Goal: Task Accomplishment & Management: Manage account settings

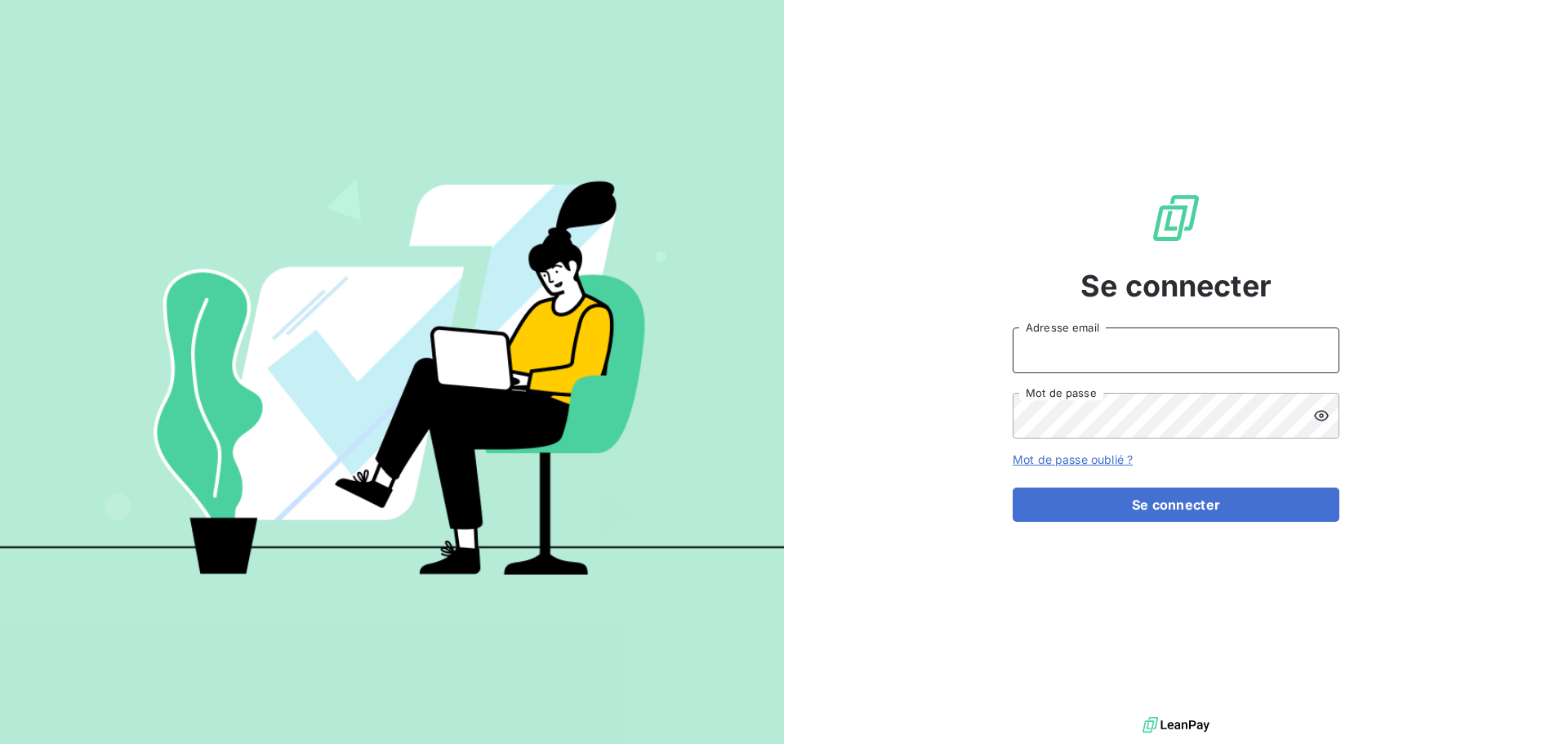
type input "[PERSON_NAME][EMAIL_ADDRESS][DOMAIN_NAME]"
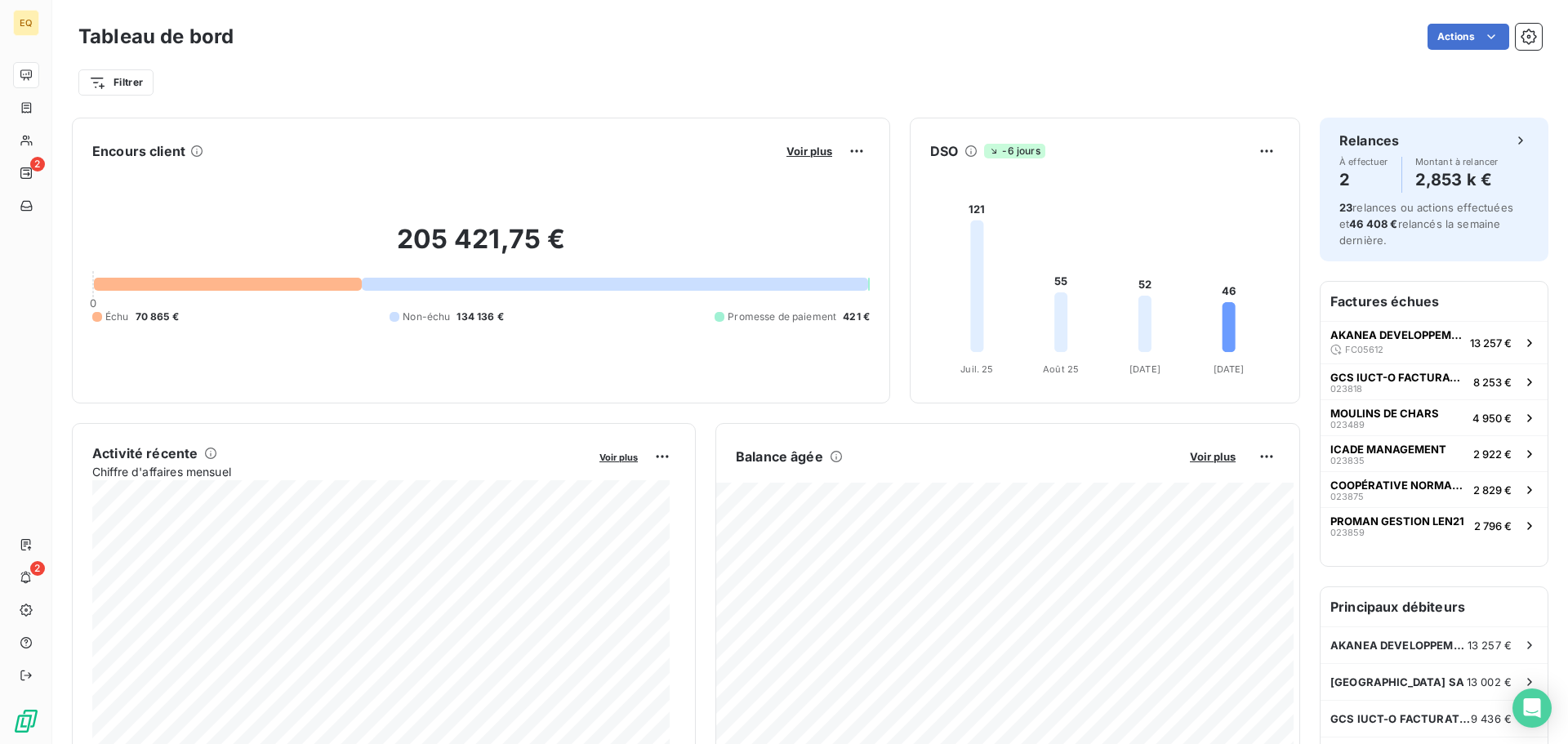
drag, startPoint x: 0, startPoint y: 0, endPoint x: 810, endPoint y: 58, distance: 812.1
click at [811, 58] on div "Filtrer" at bounding box center [810, 75] width 1464 height 44
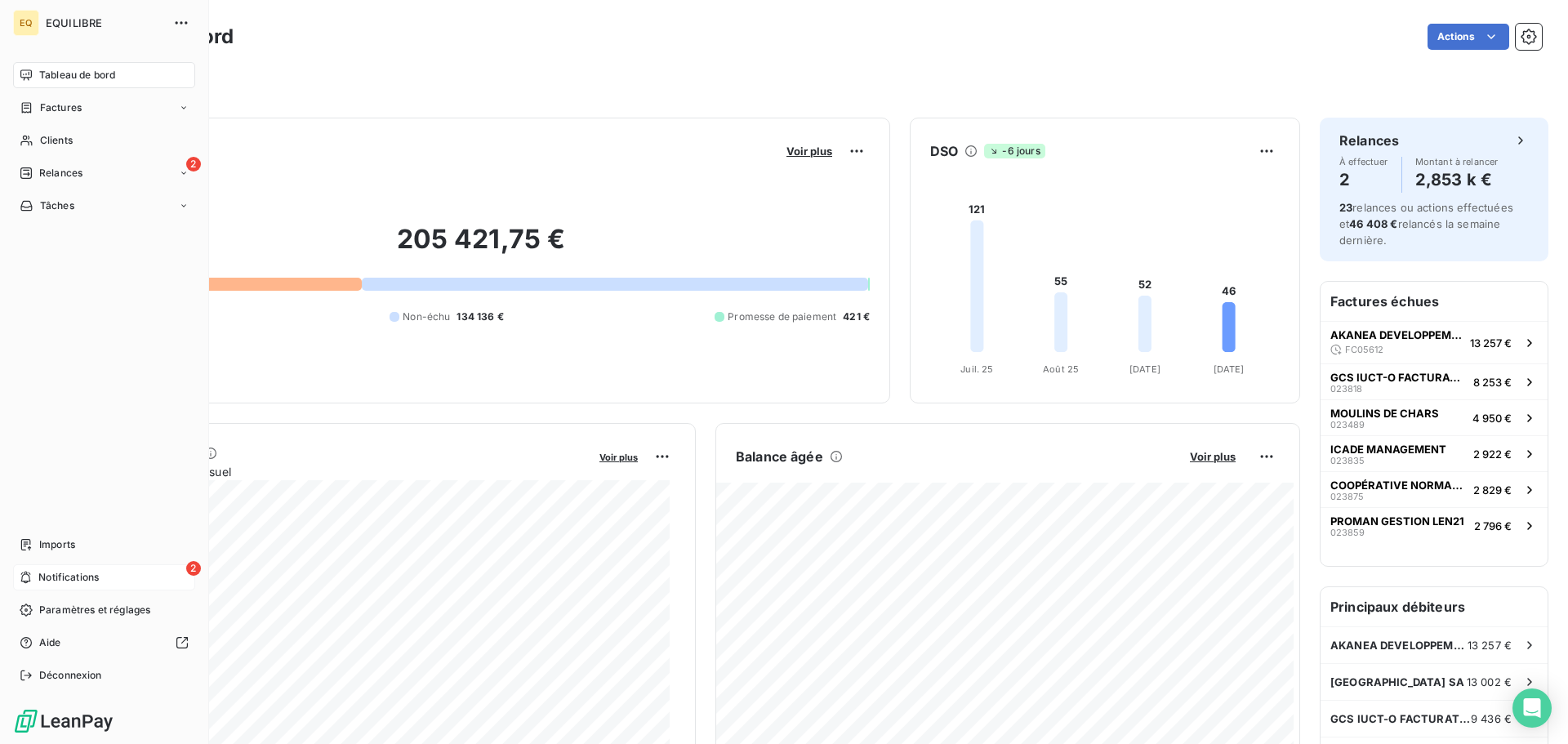
click at [107, 573] on div "2 Notifications" at bounding box center [103, 577] width 182 height 26
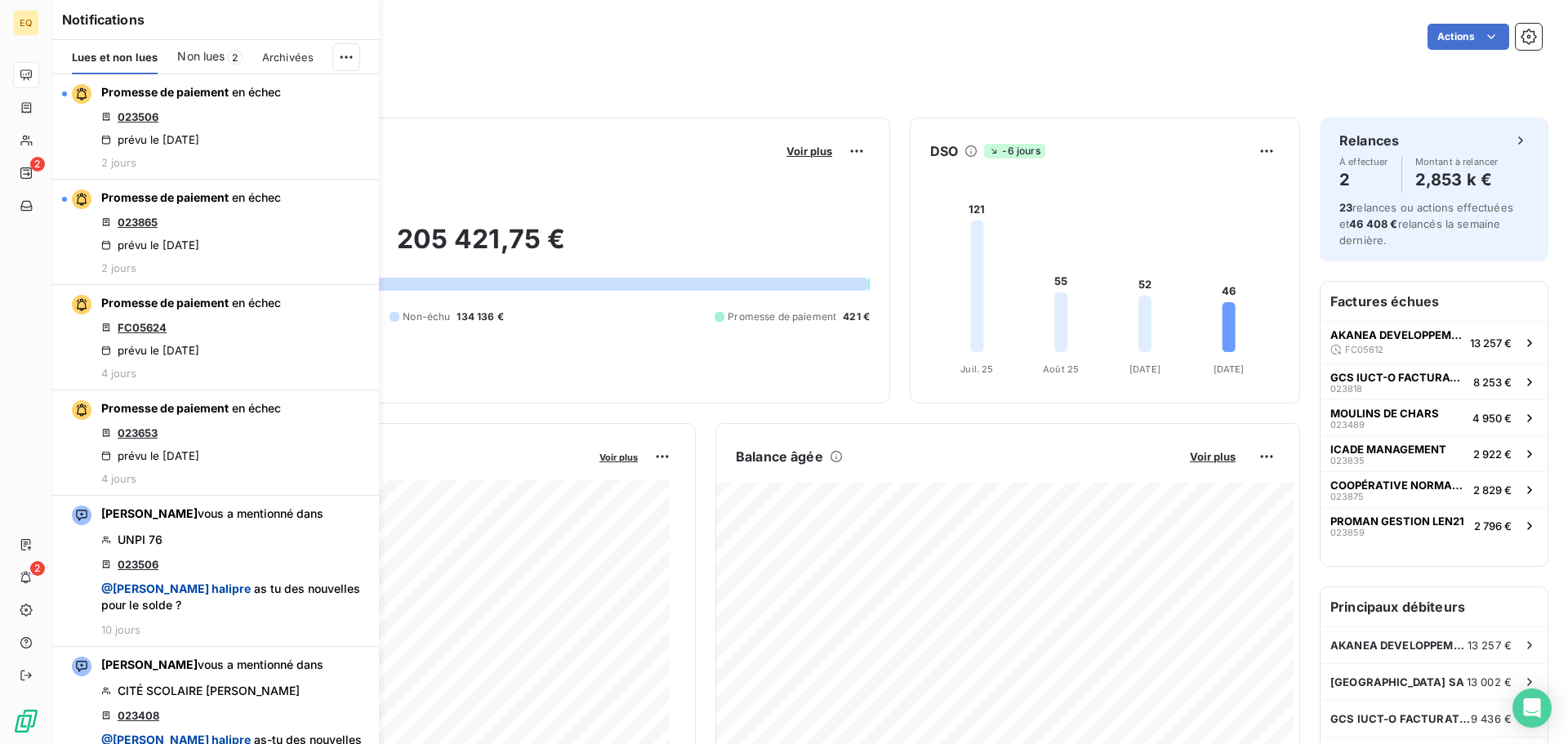
click at [196, 49] on span "Non lues" at bounding box center [201, 57] width 48 height 16
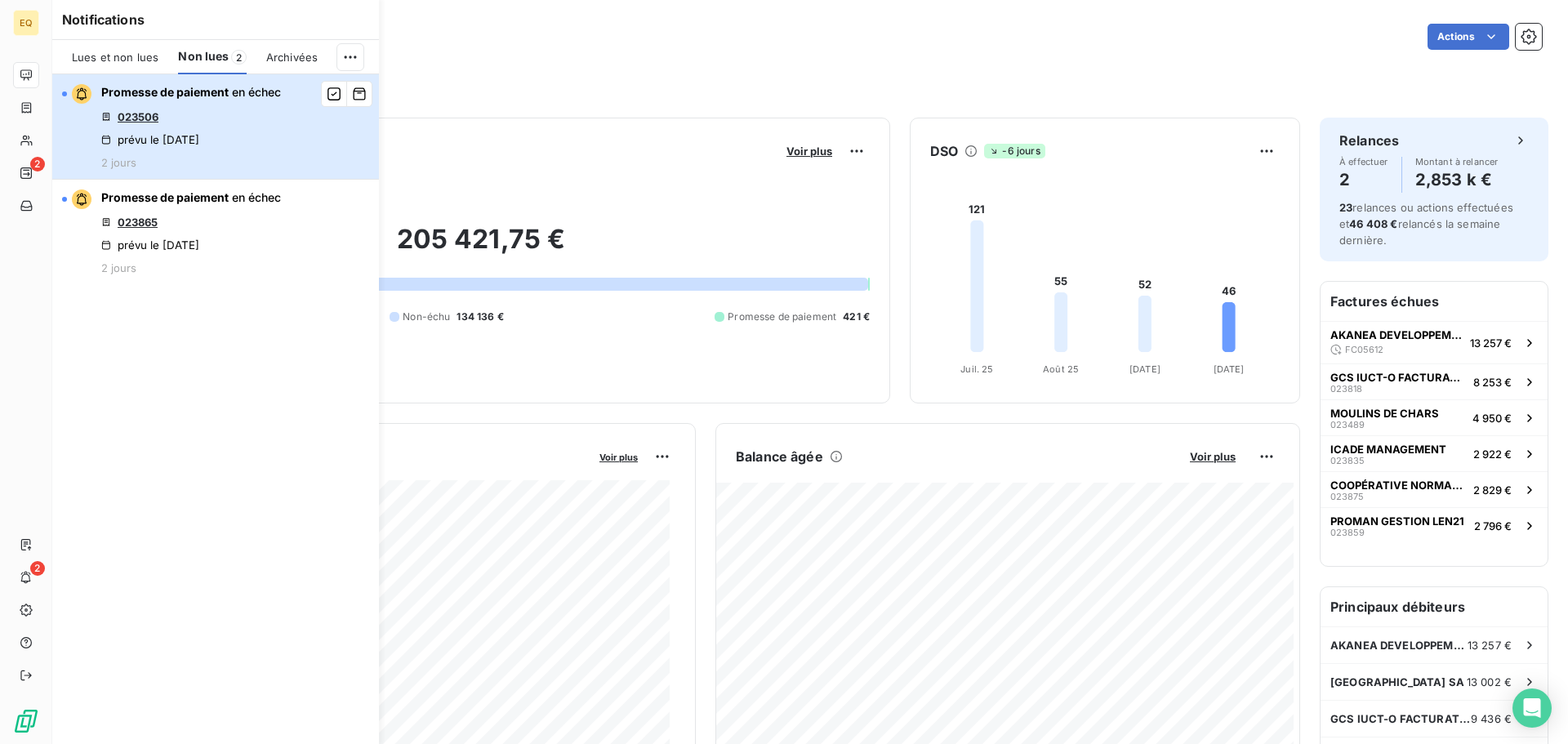
click at [196, 125] on div "Promesse de paiement en échec 023506 prévu le [DATE] 2 jours" at bounding box center [191, 127] width 180 height 85
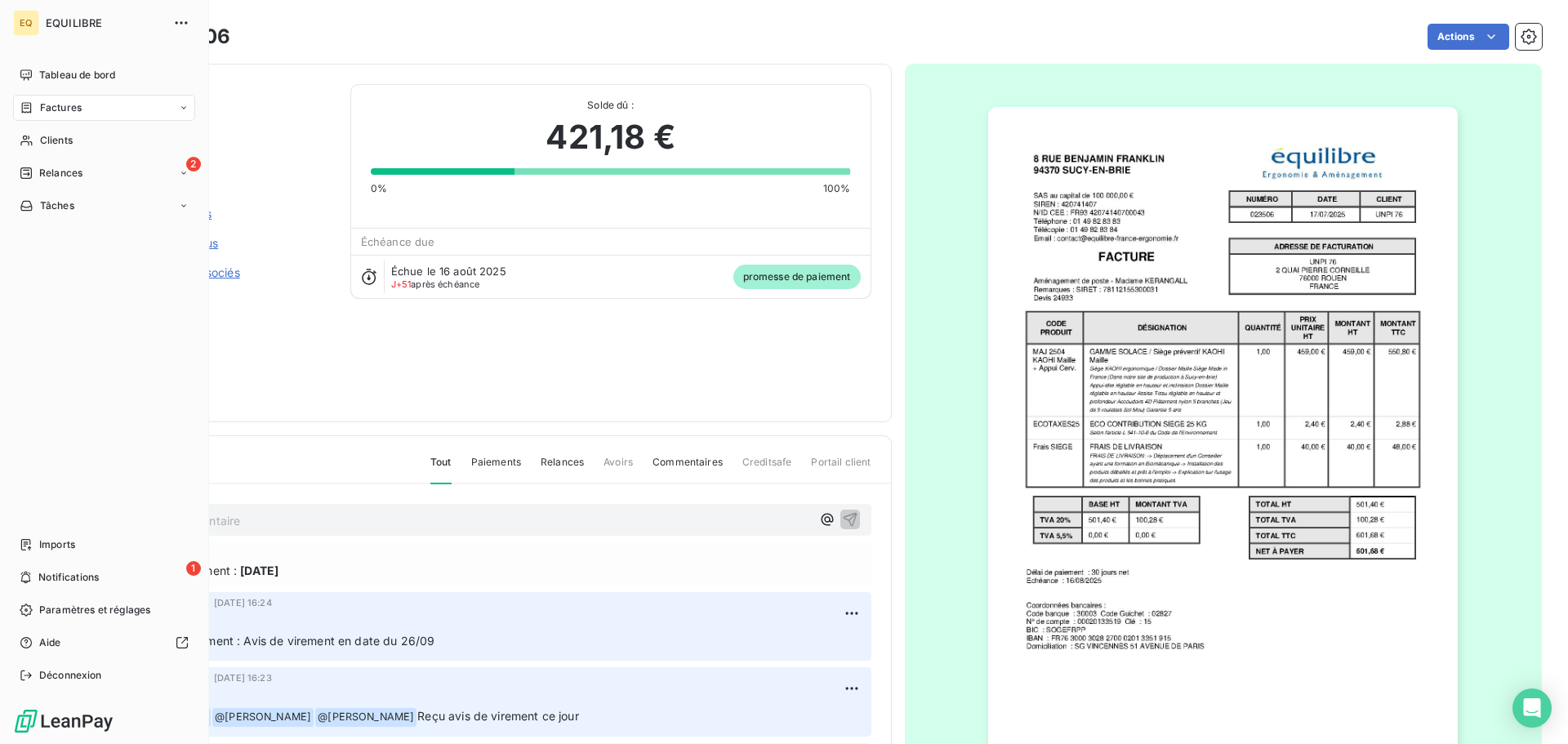
drag, startPoint x: 64, startPoint y: 576, endPoint x: 80, endPoint y: 559, distance: 23.3
click at [65, 575] on span "Notifications" at bounding box center [69, 577] width 61 height 15
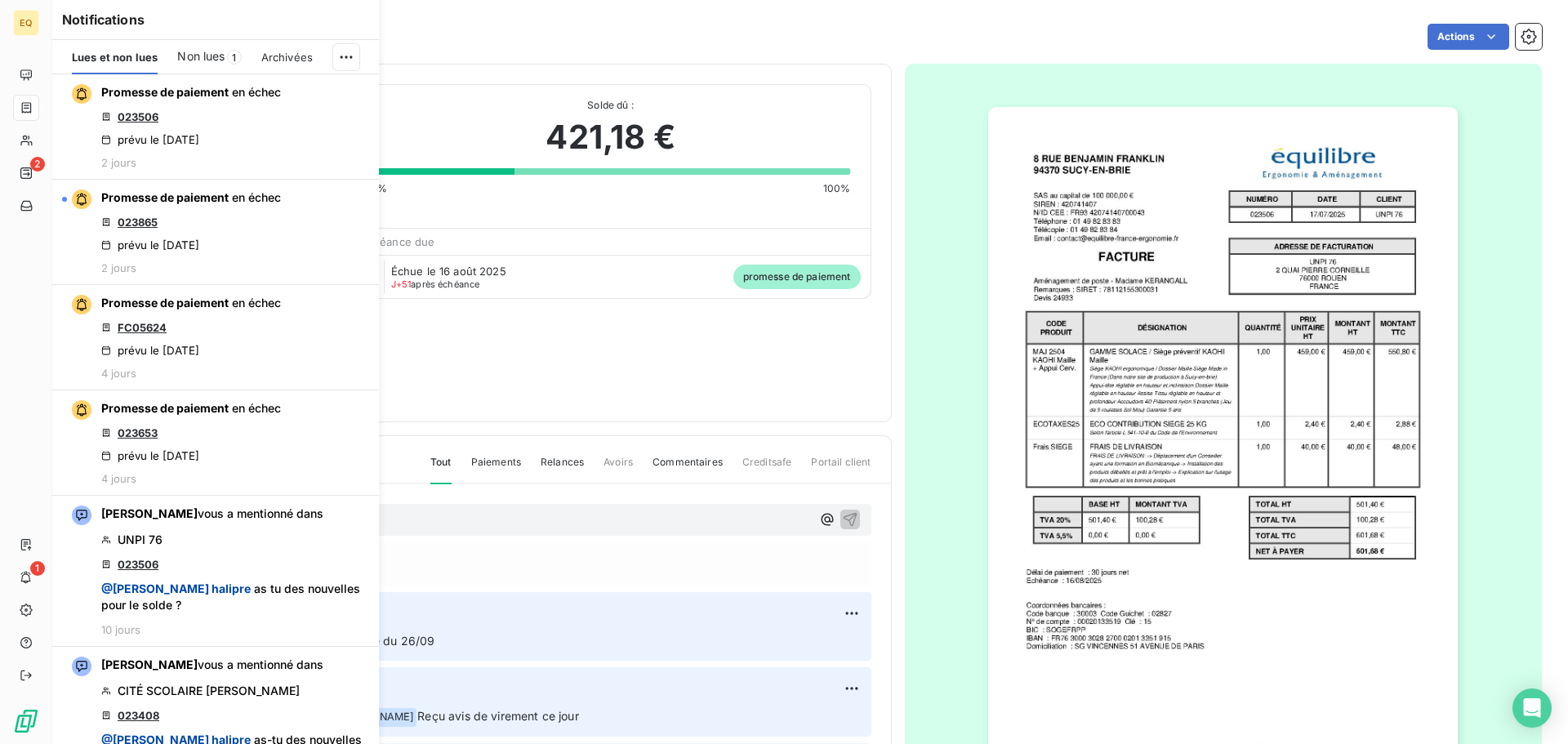
click at [214, 55] on span "Non lues" at bounding box center [201, 57] width 48 height 16
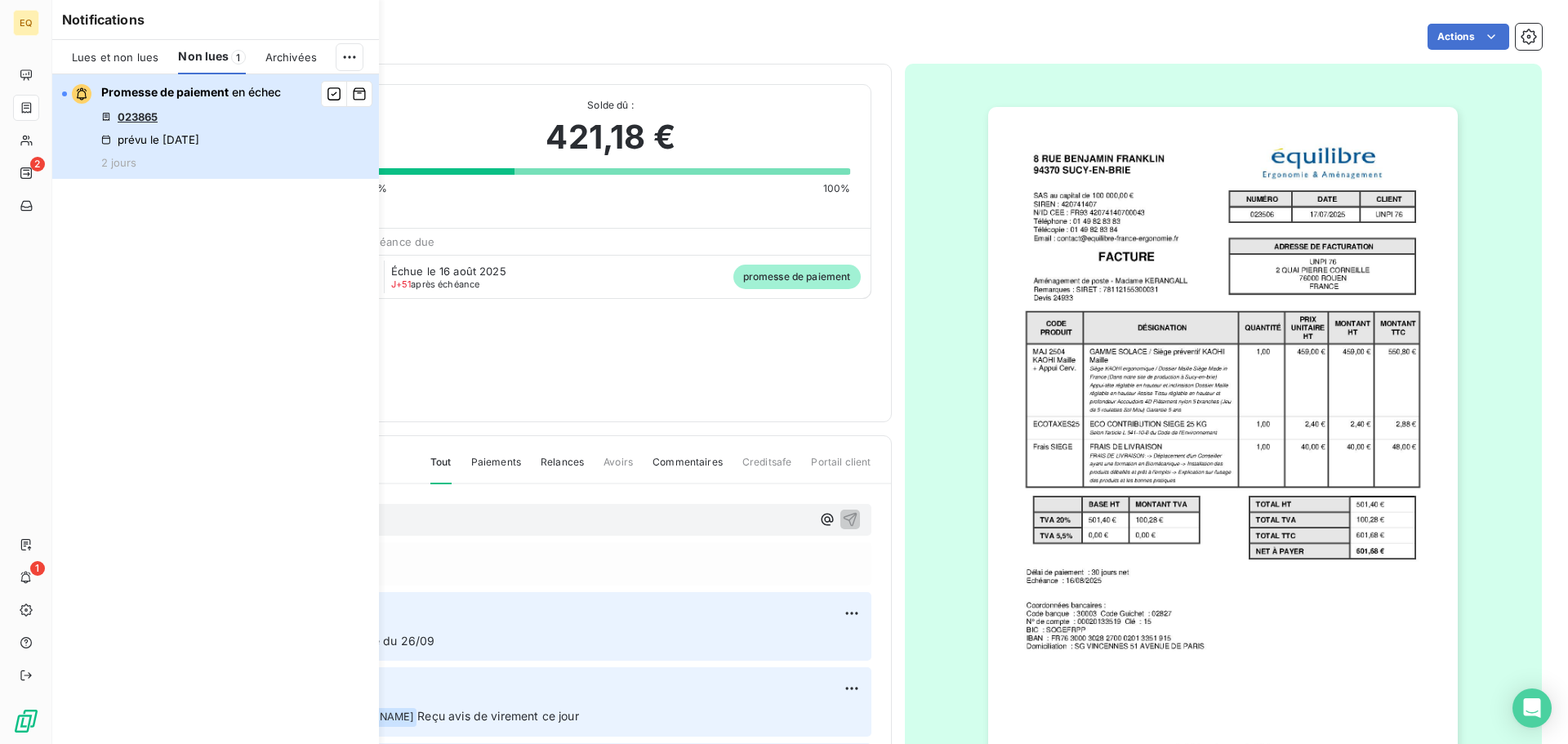
click at [167, 117] on div "Promesse de paiement en échec 023865 prévu le [DATE] 2 jours" at bounding box center [191, 127] width 180 height 85
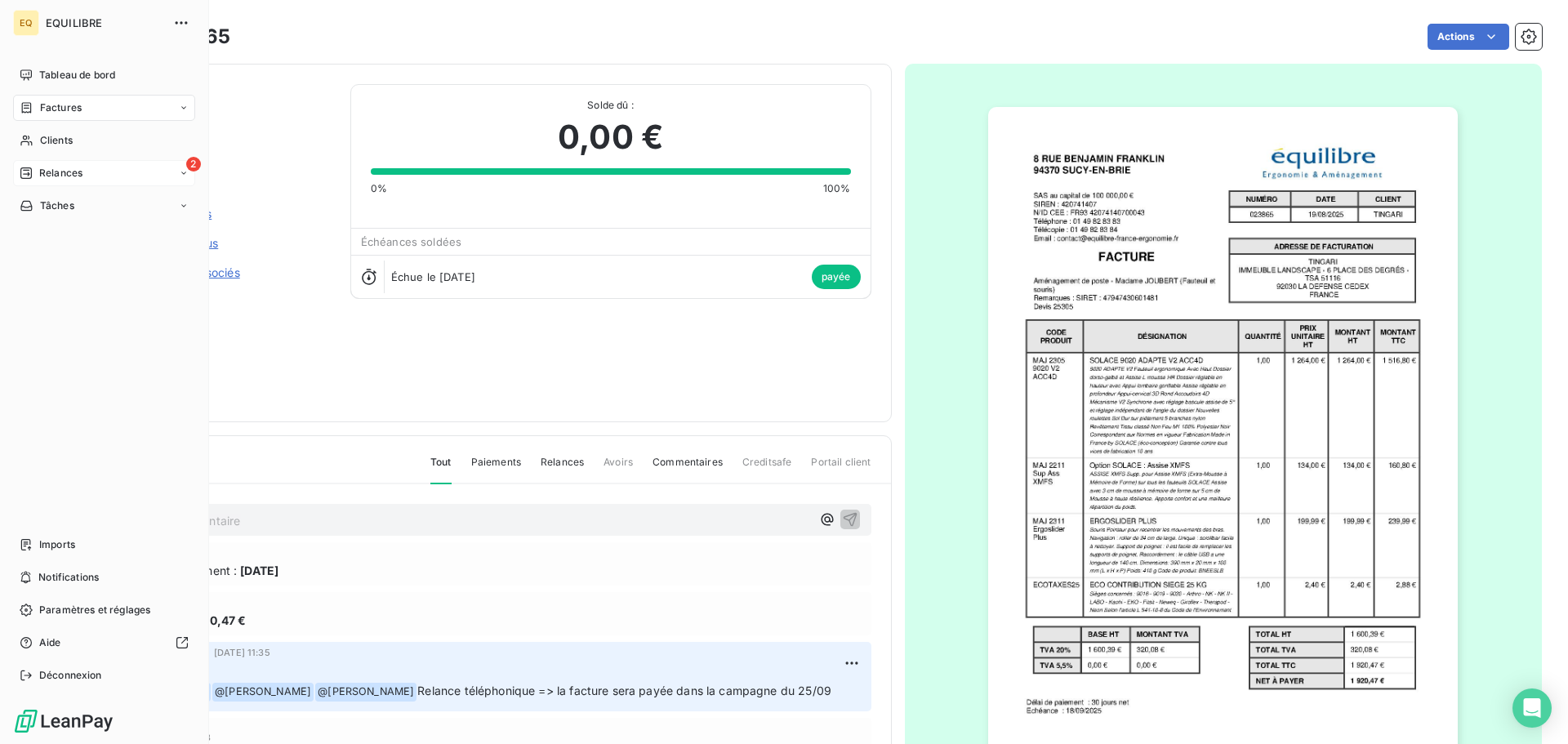
click at [71, 168] on span "Relances" at bounding box center [61, 173] width 44 height 15
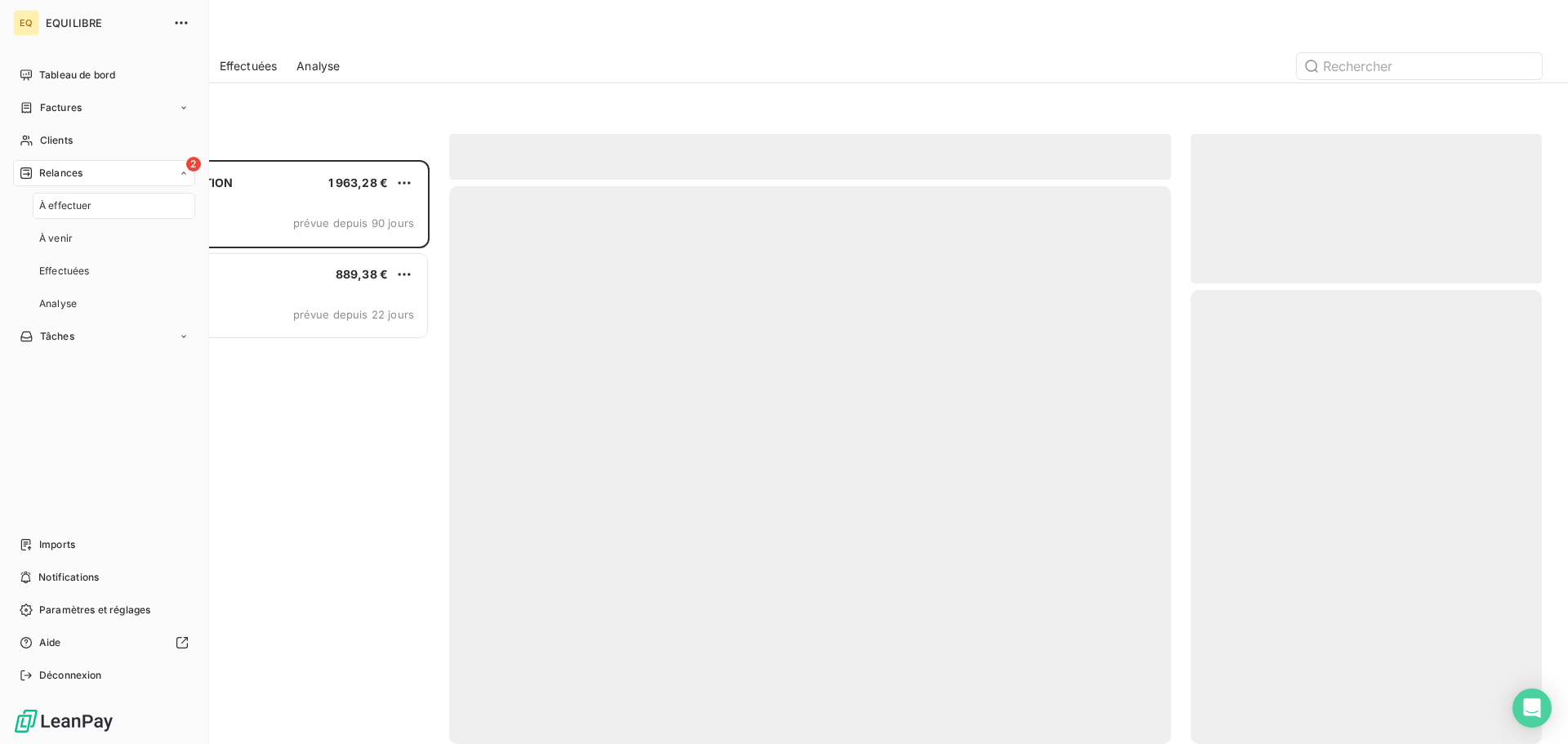
scroll to position [572, 339]
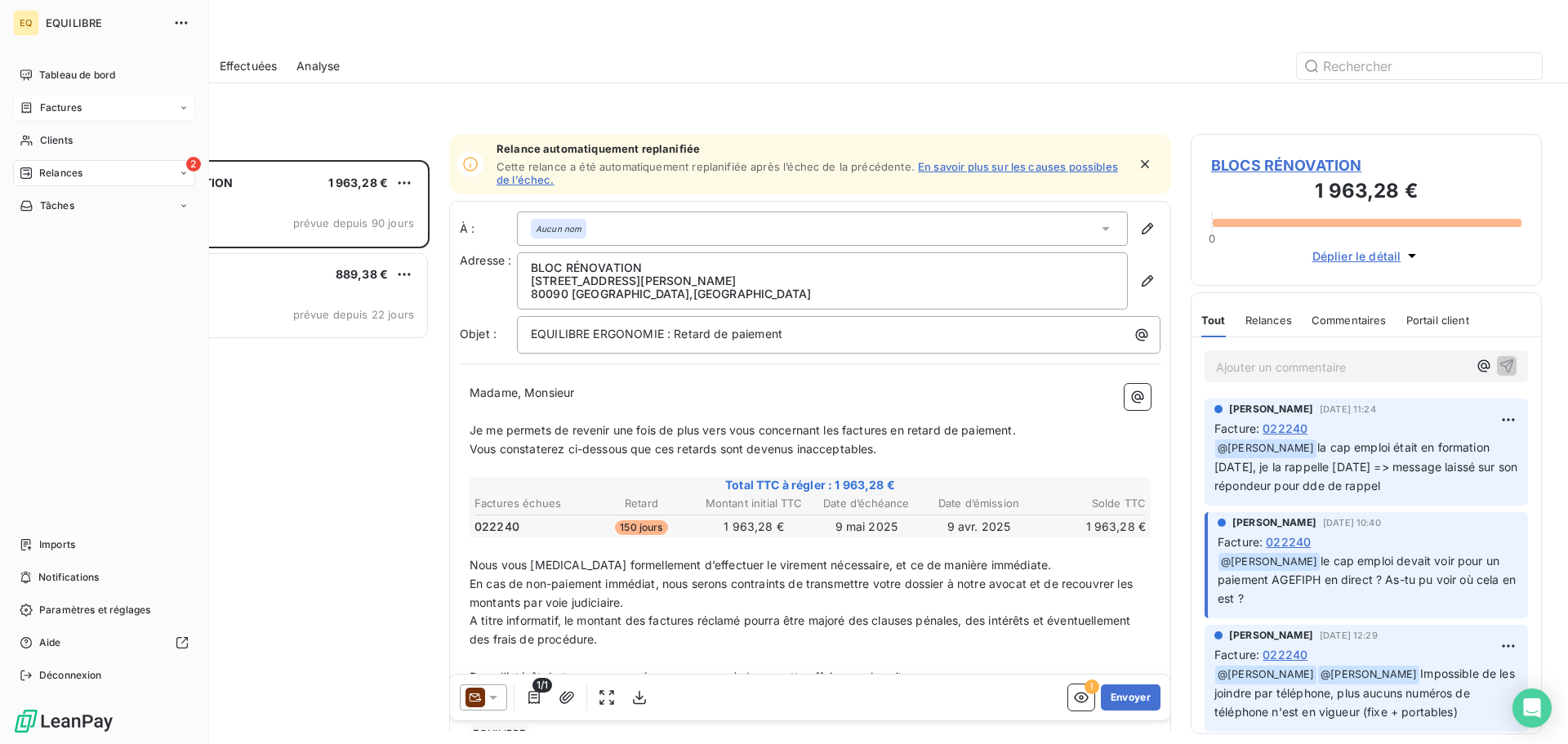
click at [67, 106] on span "Factures" at bounding box center [61, 107] width 42 height 15
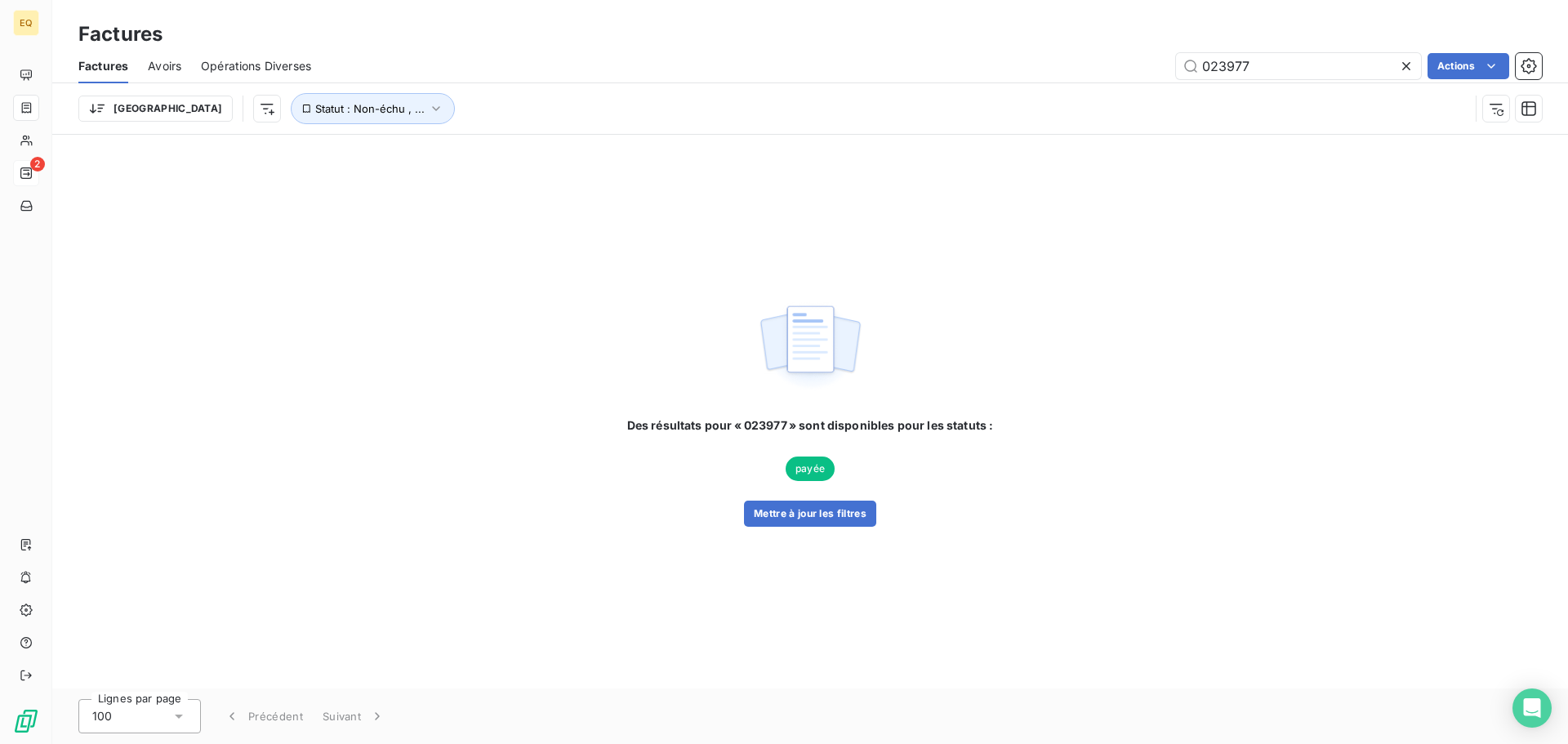
drag, startPoint x: 1285, startPoint y: 70, endPoint x: 1138, endPoint y: 60, distance: 147.3
click at [1138, 60] on div "023977 Actions" at bounding box center [936, 66] width 1212 height 26
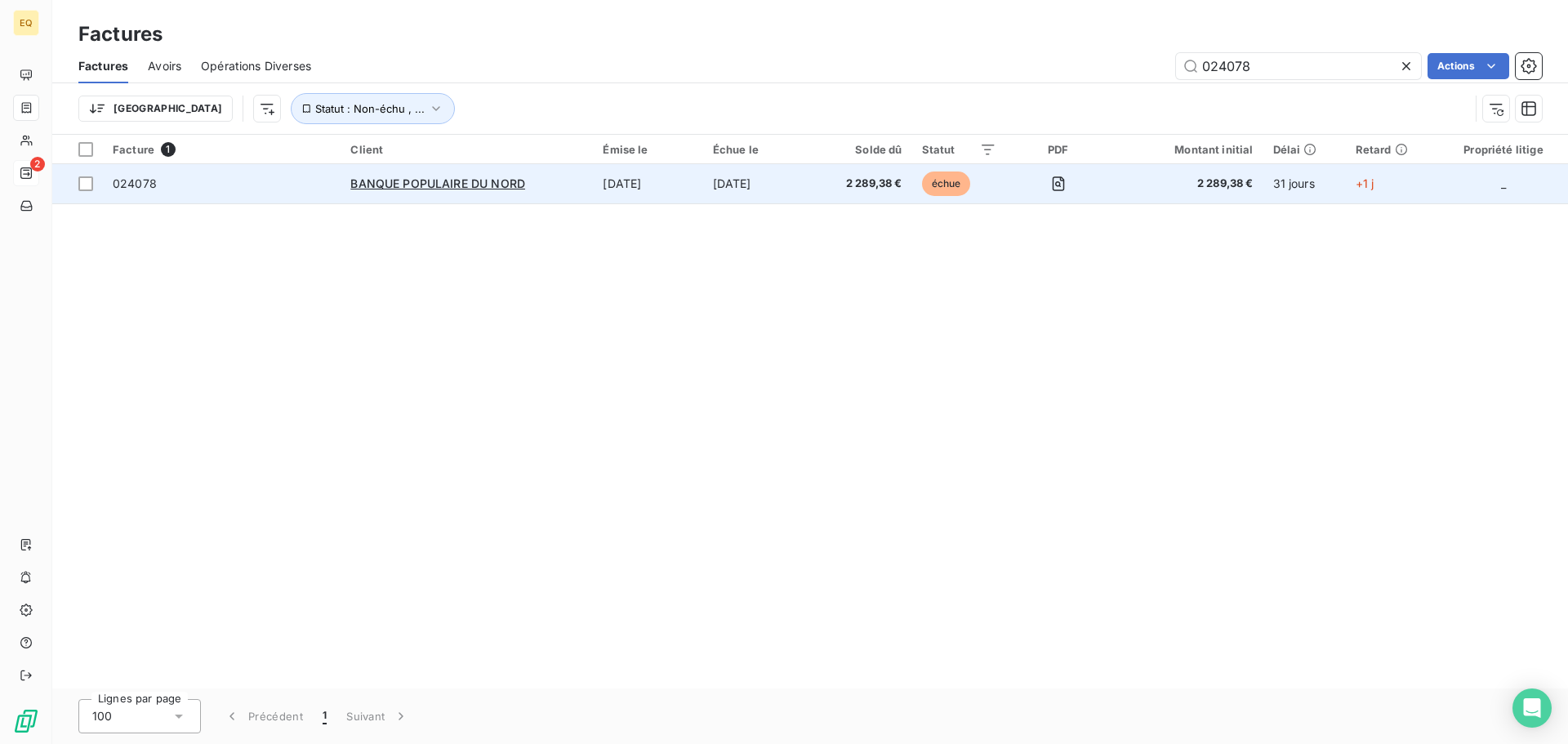
type input "024078"
click at [237, 191] on span "024078" at bounding box center [221, 184] width 218 height 16
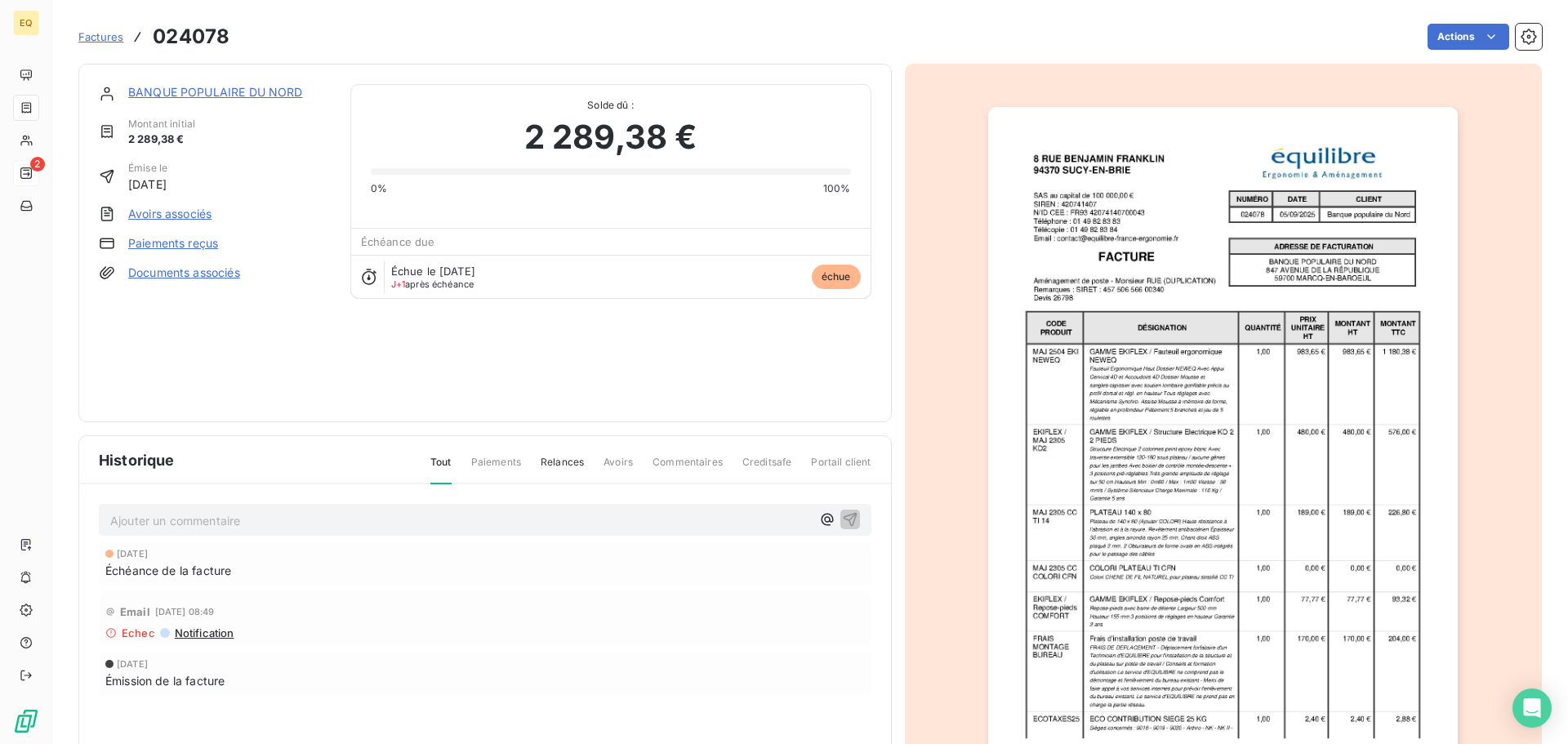
click at [144, 521] on p "Ajouter un commentaire ﻿" at bounding box center [461, 521] width 701 height 21
click at [844, 514] on icon "button" at bounding box center [850, 520] width 14 height 14
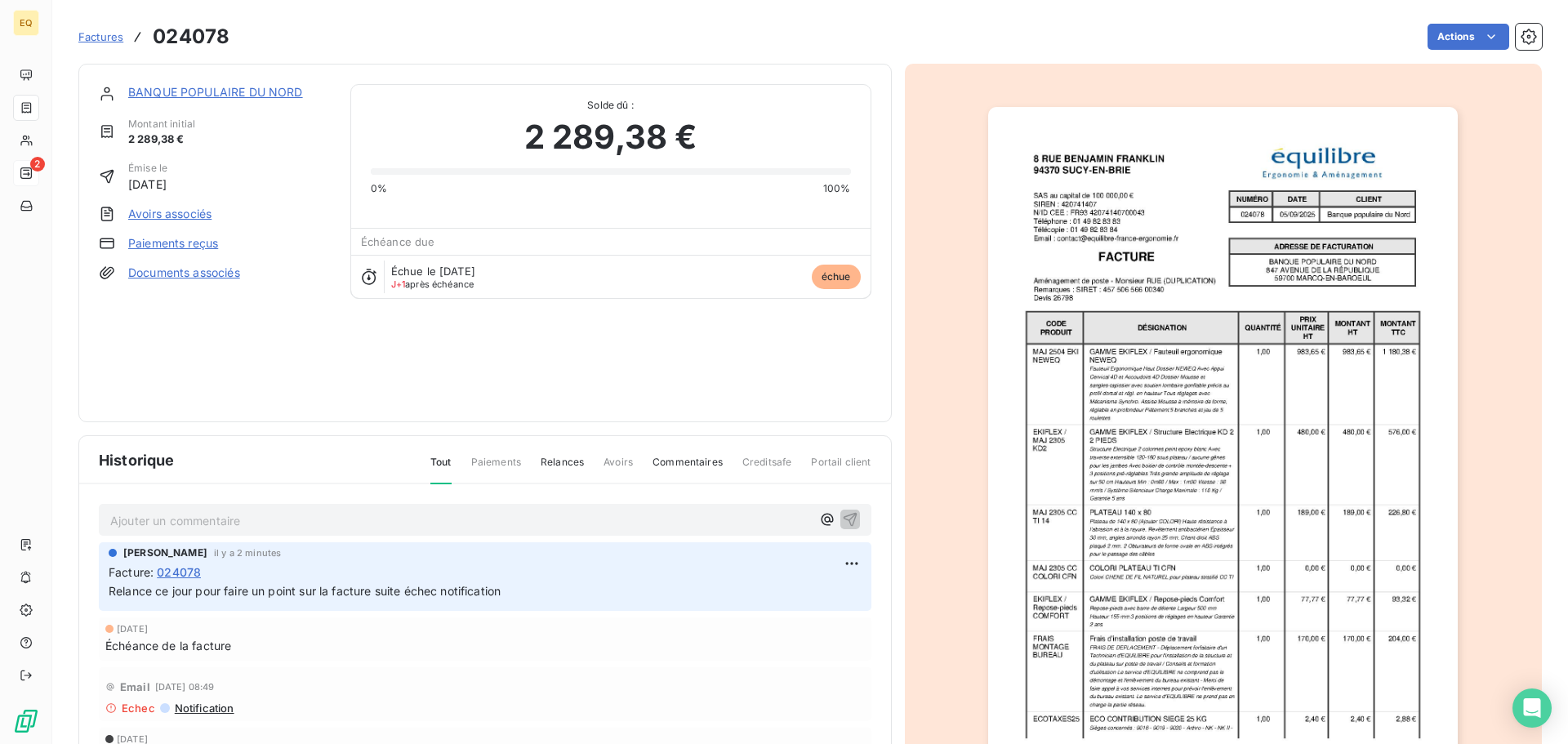
click at [97, 38] on span "Factures" at bounding box center [100, 36] width 45 height 13
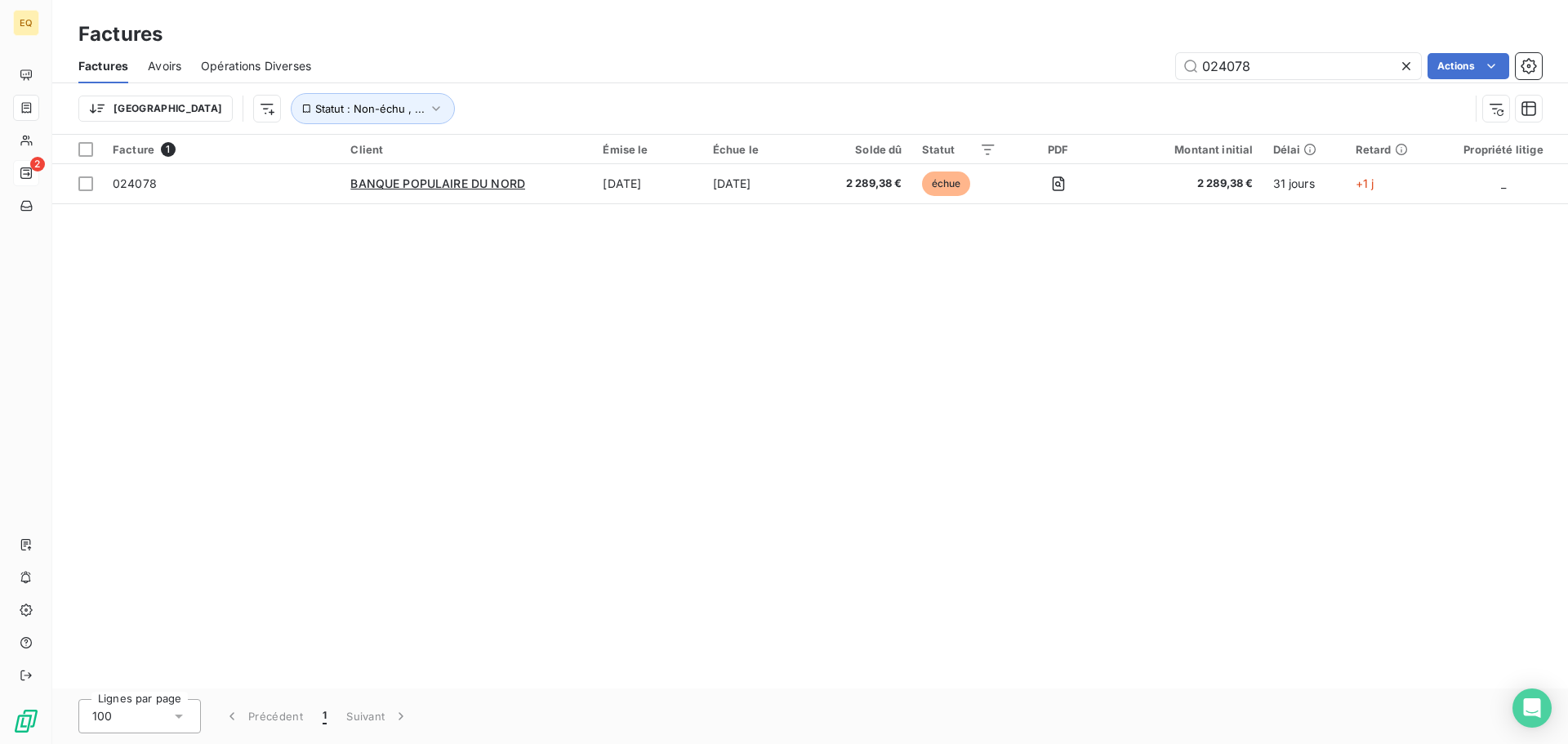
drag, startPoint x: 1264, startPoint y: 59, endPoint x: 1171, endPoint y: 57, distance: 93.0
click at [1171, 57] on div "024078 Actions" at bounding box center [936, 66] width 1212 height 26
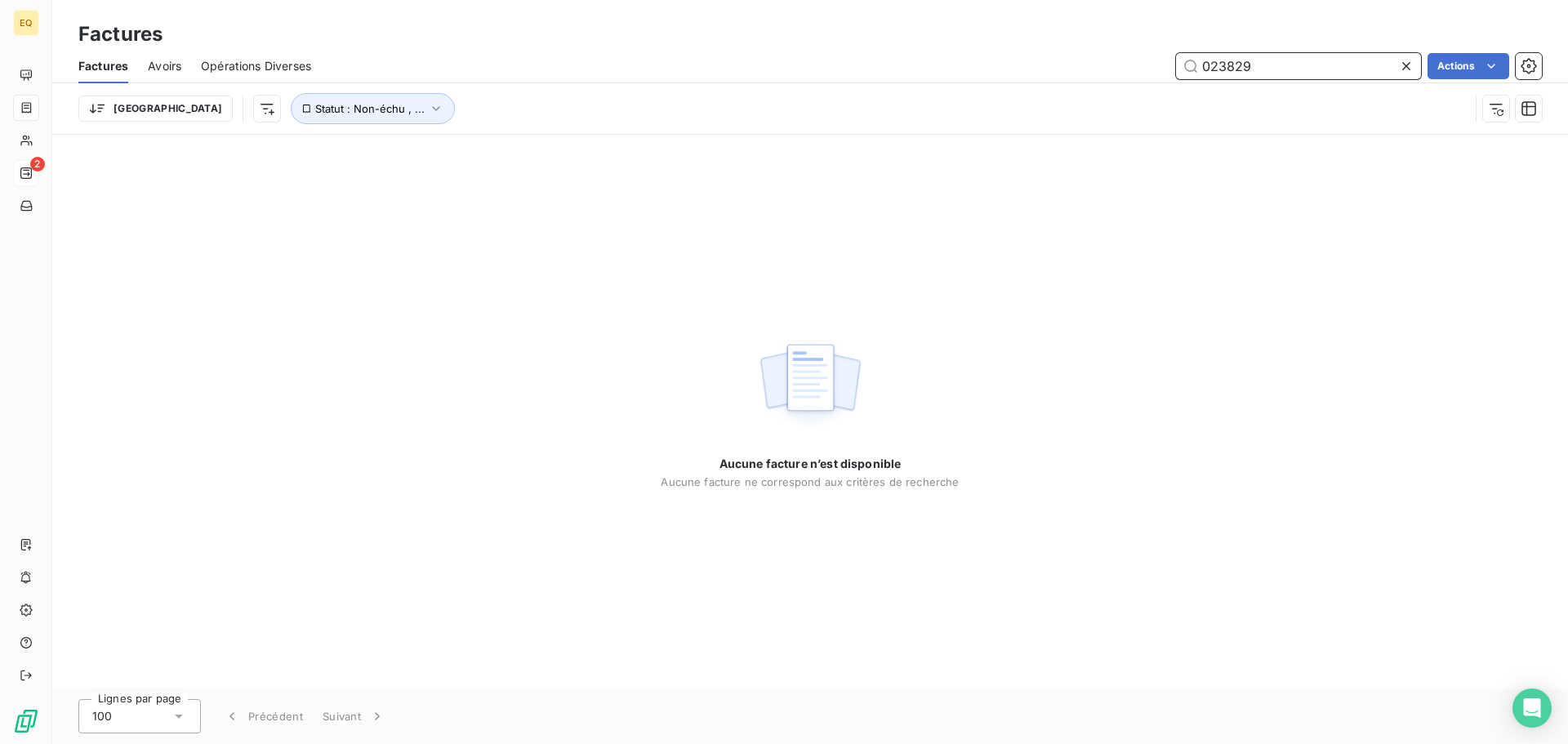
drag, startPoint x: 1273, startPoint y: 71, endPoint x: 1156, endPoint y: 53, distance: 118.4
click at [1156, 53] on div "023829 Actions" at bounding box center [936, 66] width 1212 height 26
type input "024047"
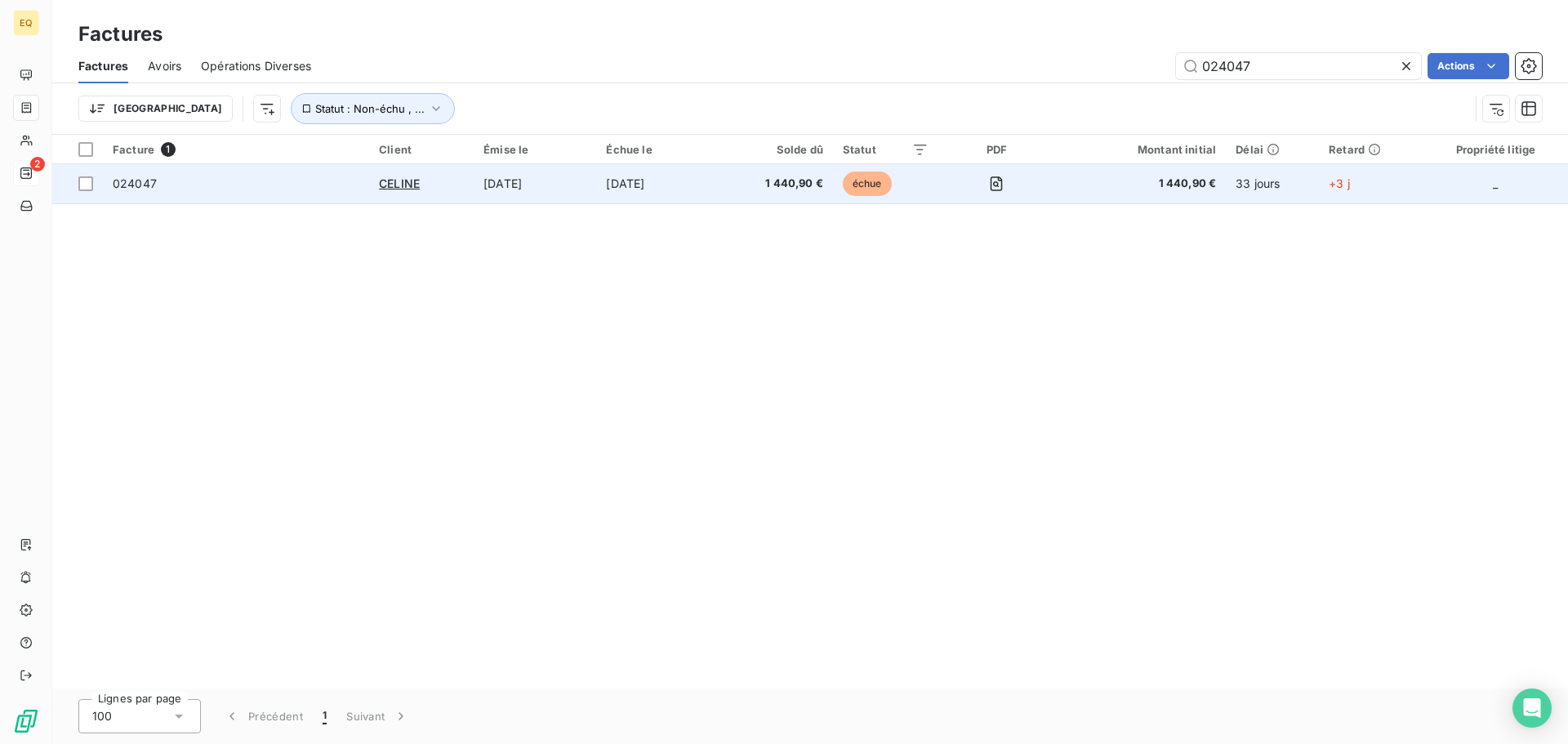
click at [308, 193] on td "024047" at bounding box center [236, 183] width 266 height 39
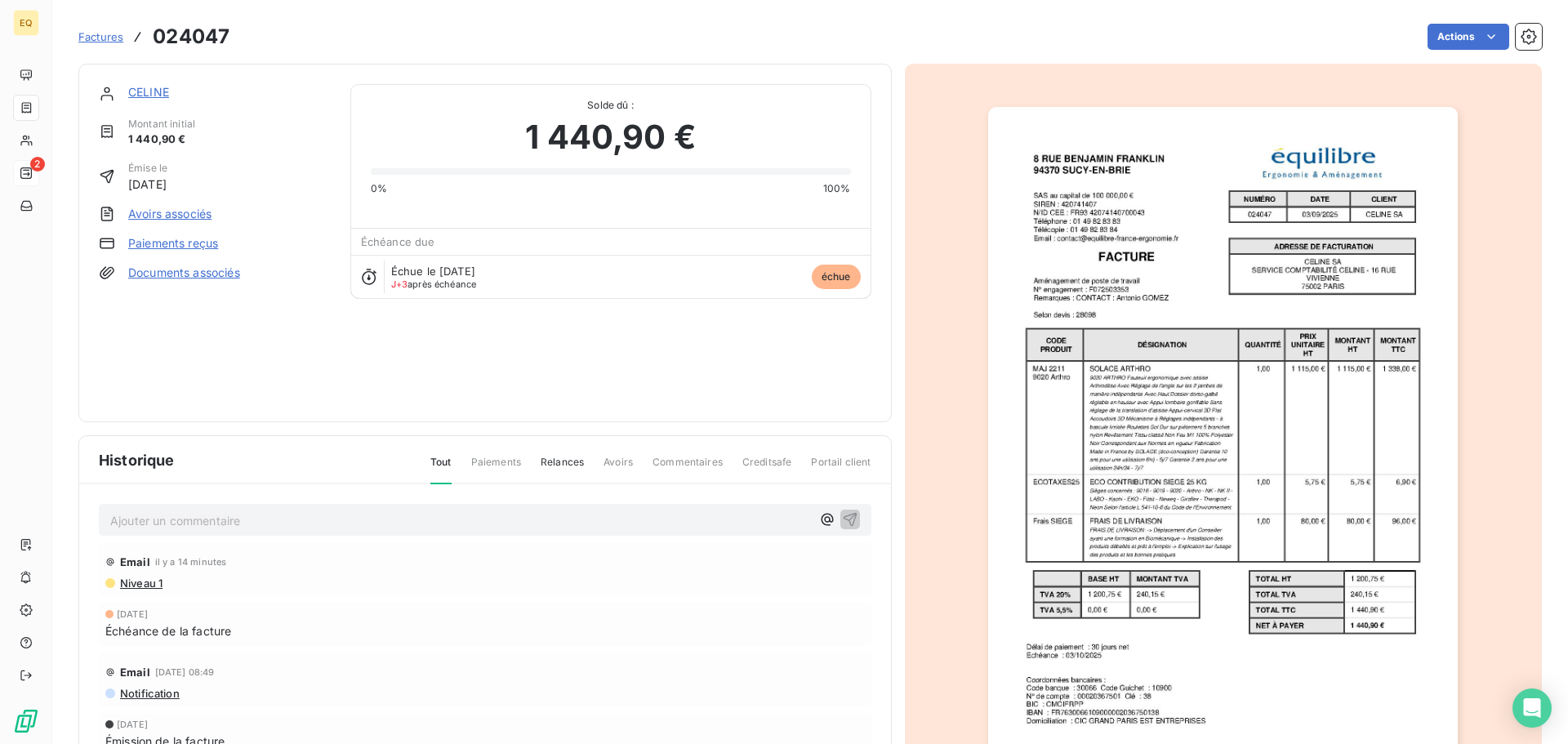
click at [103, 36] on span "Factures" at bounding box center [100, 36] width 45 height 13
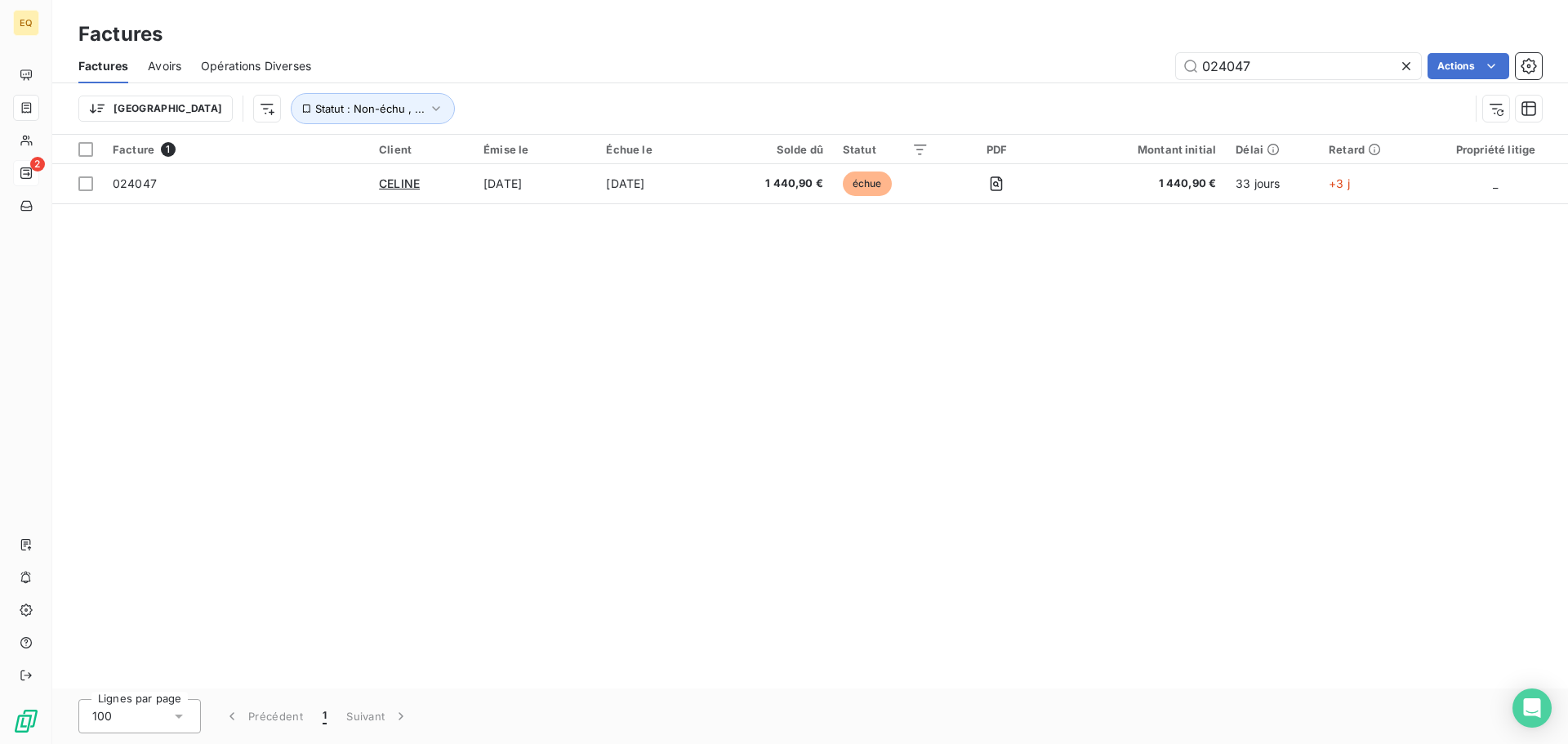
drag, startPoint x: 1278, startPoint y: 65, endPoint x: 1118, endPoint y: 63, distance: 160.0
click at [1119, 63] on div "024047 Actions" at bounding box center [936, 66] width 1212 height 26
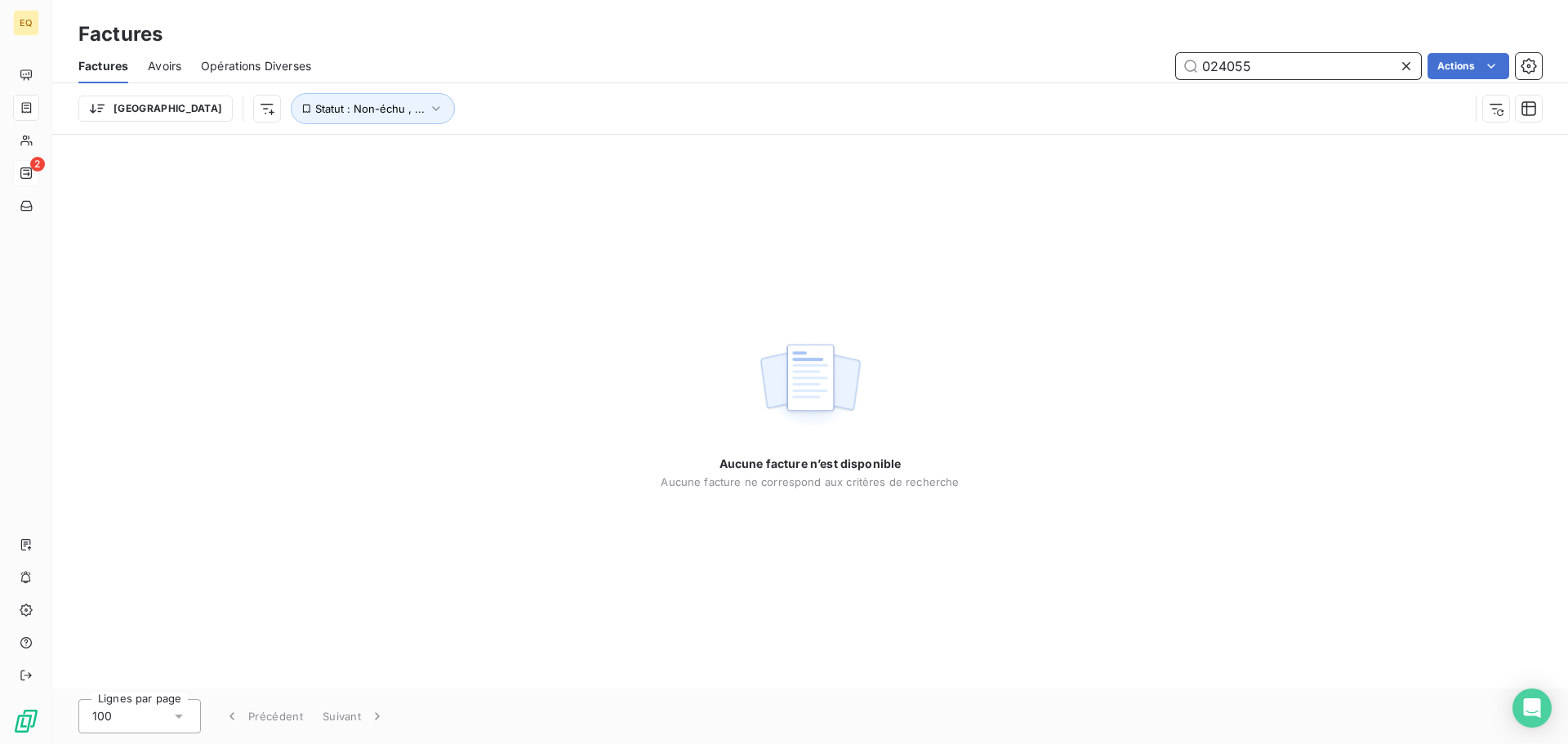
drag, startPoint x: 1283, startPoint y: 71, endPoint x: 1185, endPoint y: 72, distance: 98.0
click at [1186, 72] on input "024055" at bounding box center [1298, 66] width 245 height 26
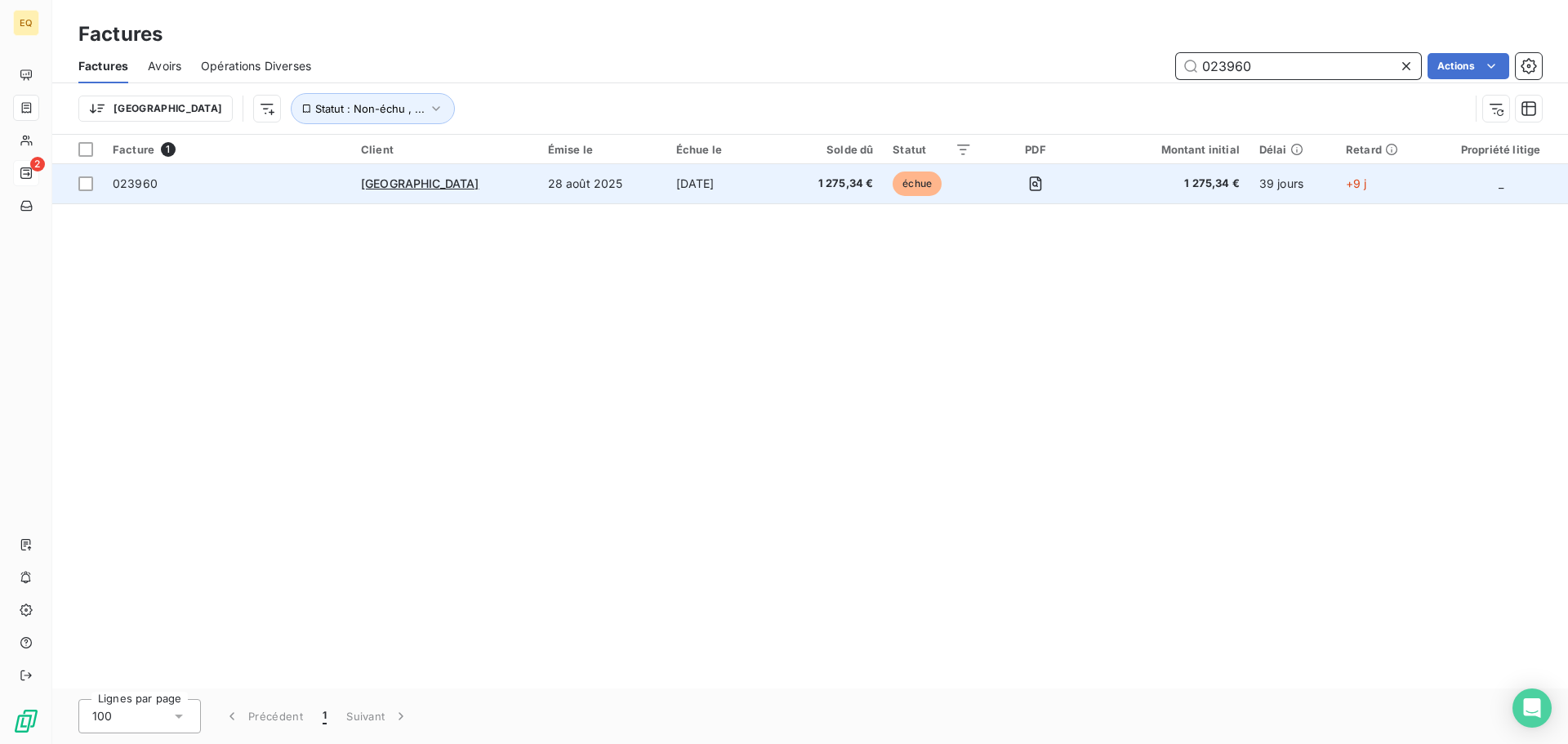
type input "023960"
click at [285, 180] on span "023960" at bounding box center [226, 184] width 228 height 16
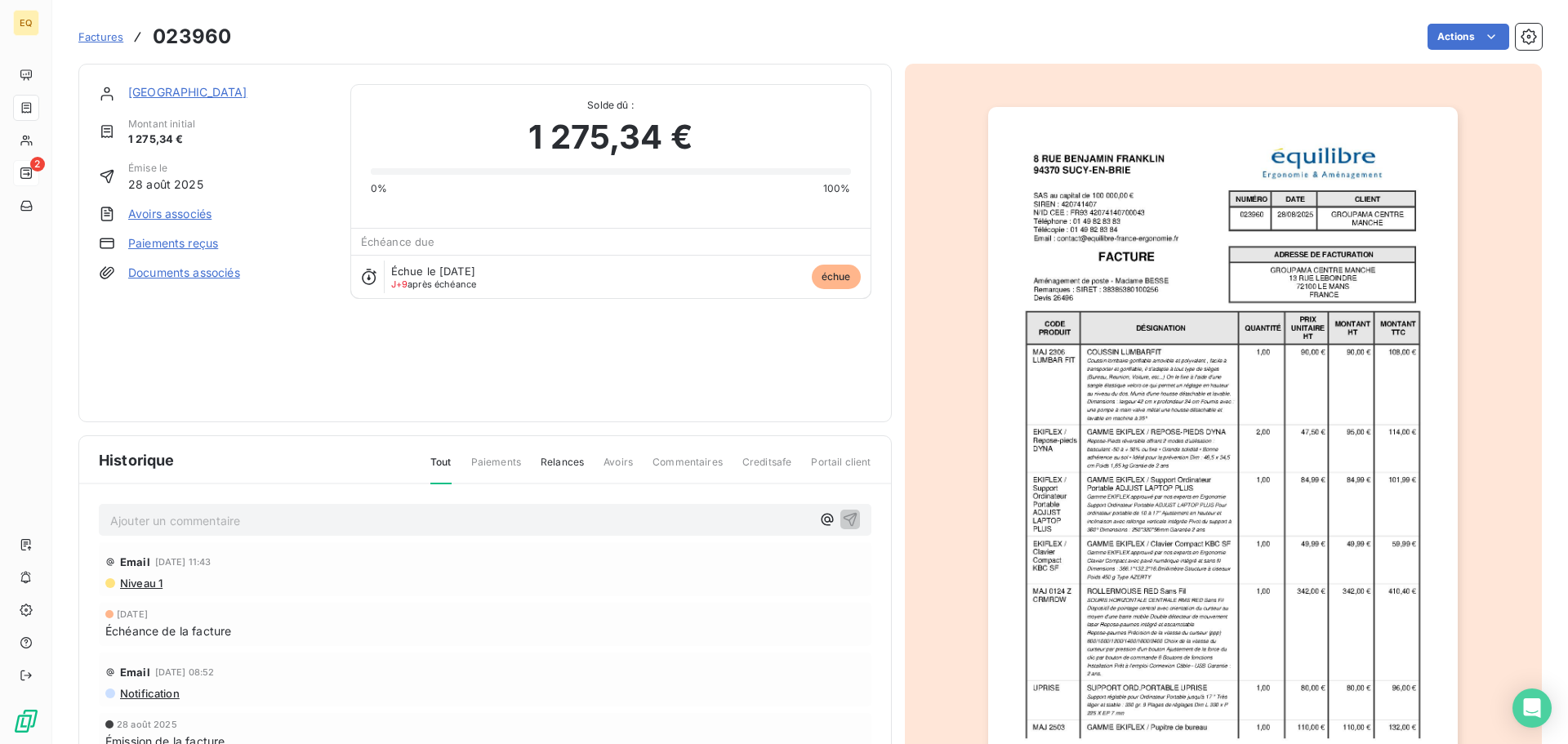
click at [90, 35] on span "Factures" at bounding box center [100, 36] width 45 height 13
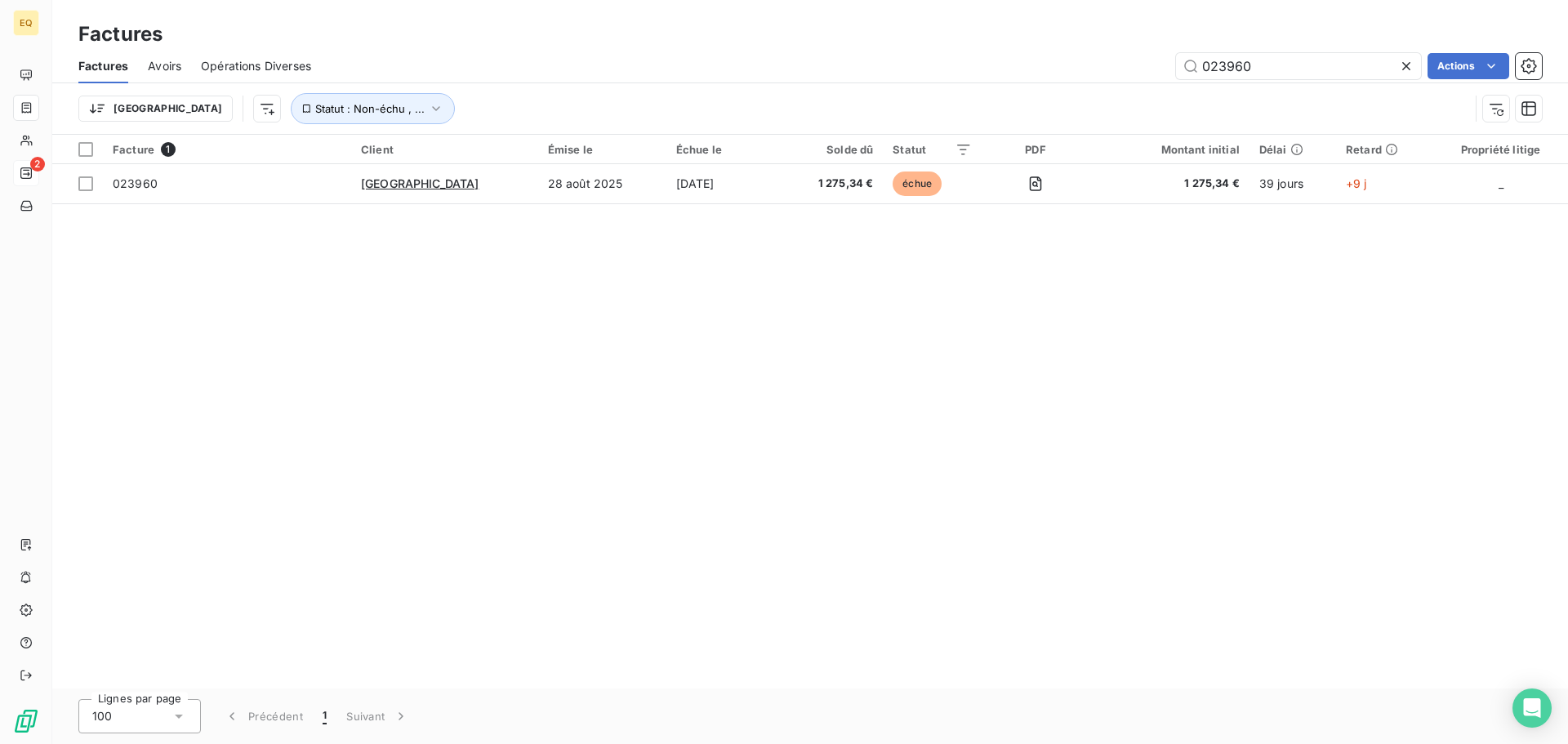
drag, startPoint x: 1286, startPoint y: 73, endPoint x: 1171, endPoint y: 65, distance: 115.3
click at [1171, 65] on div "023960 Actions" at bounding box center [936, 66] width 1212 height 26
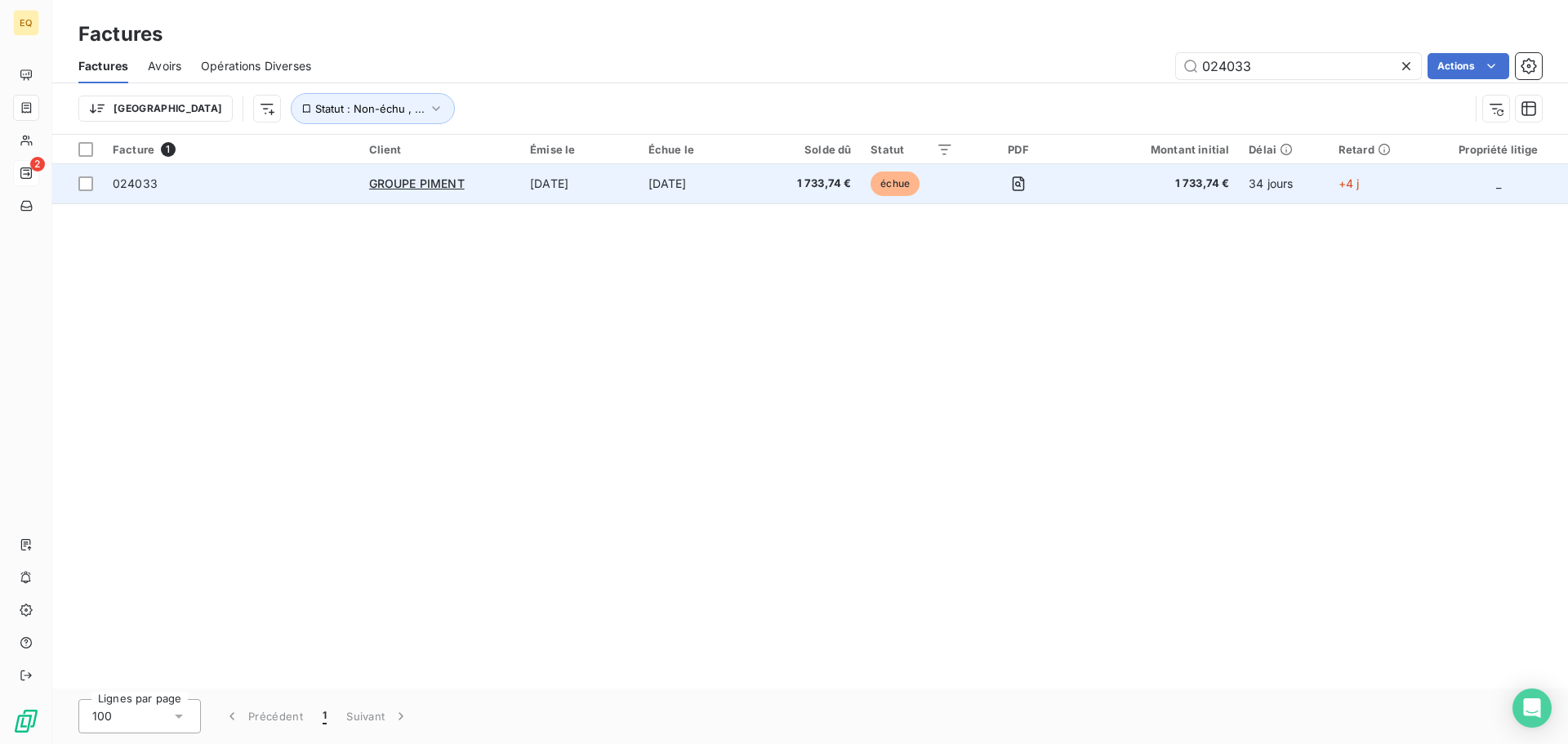
type input "024033"
click at [296, 187] on span "024033" at bounding box center [230, 184] width 237 height 16
